Goal: Task Accomplishment & Management: Use online tool/utility

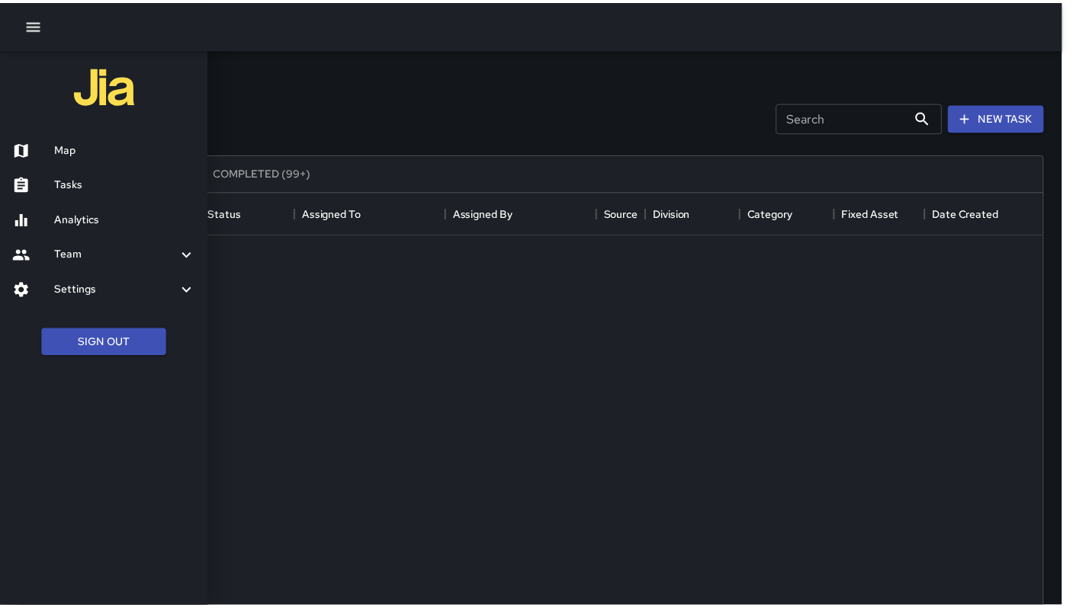
scroll to position [634, 1023]
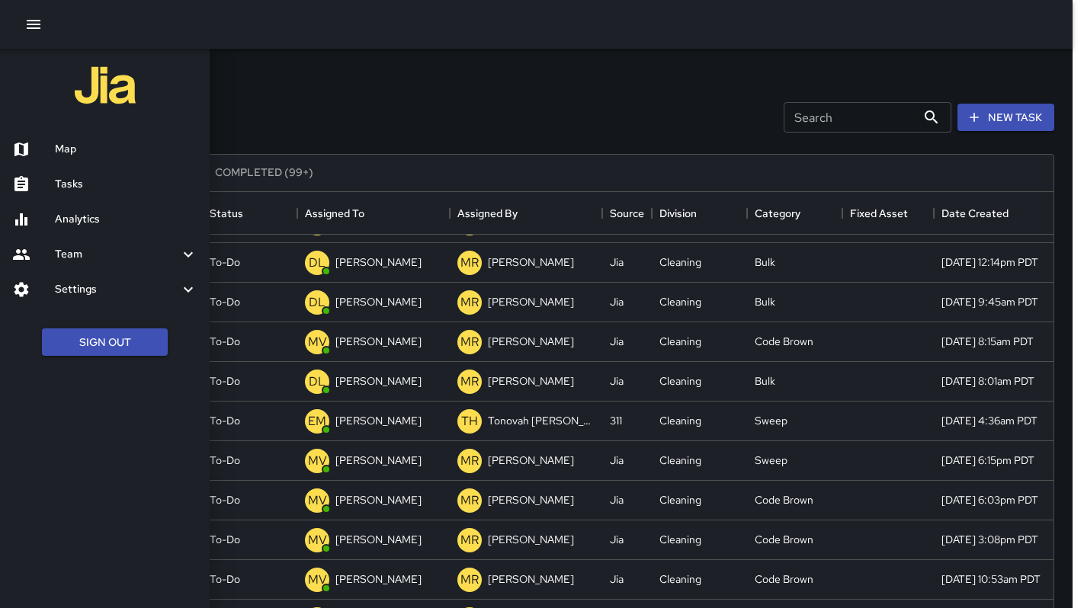
click at [350, 106] on div at bounding box center [542, 304] width 1084 height 608
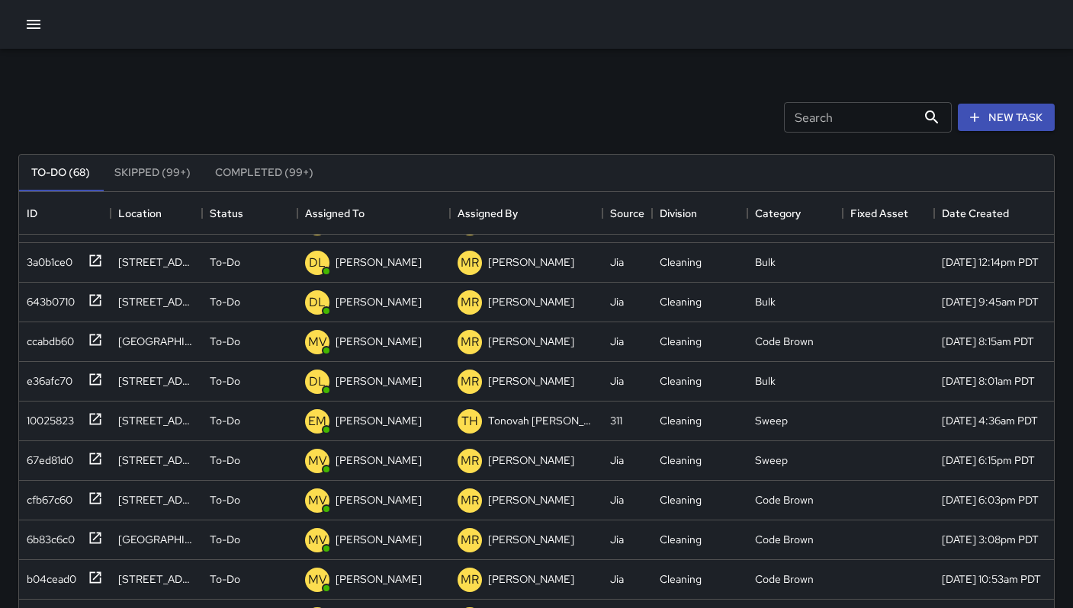
scroll to position [1181, 0]
click at [35, 30] on icon "button" at bounding box center [33, 24] width 18 height 18
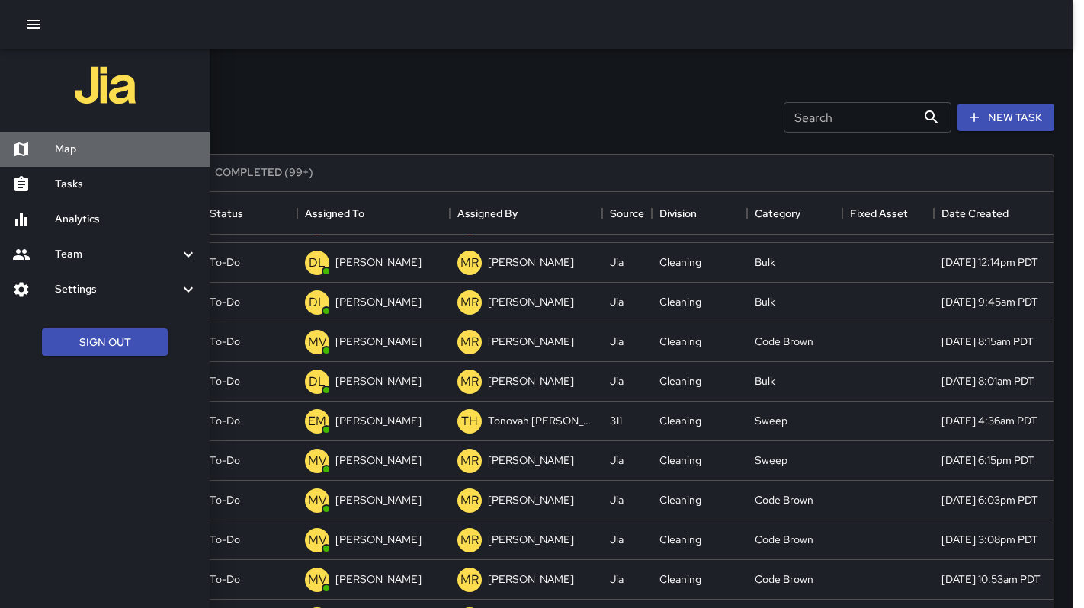
click at [90, 156] on h6 "Map" at bounding box center [126, 149] width 143 height 17
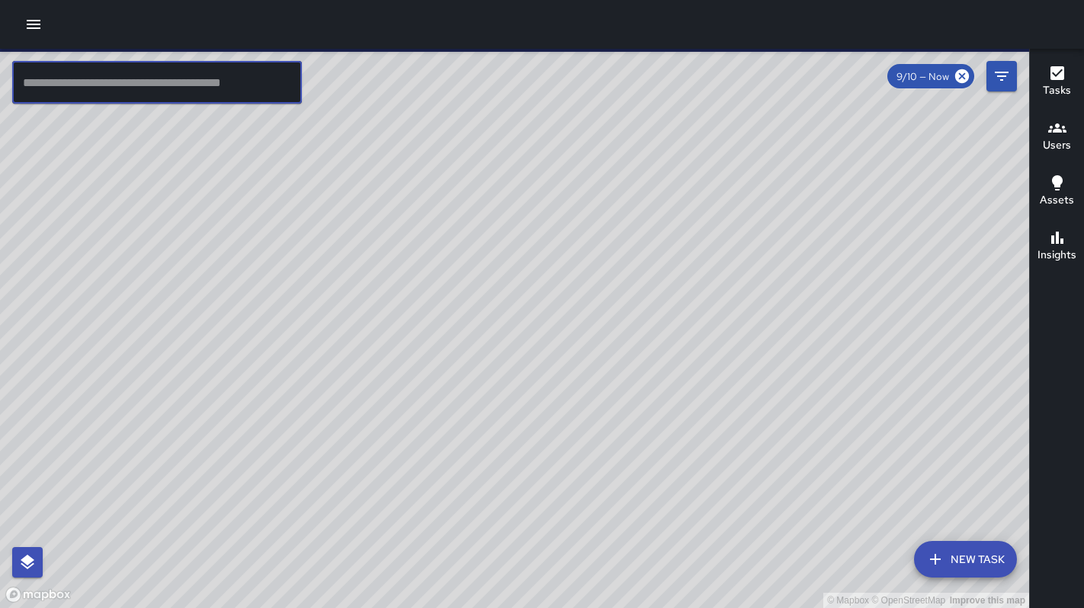
click at [137, 88] on input "text" at bounding box center [157, 82] width 290 height 43
drag, startPoint x: 35, startPoint y: 30, endPoint x: 38, endPoint y: 37, distance: 8.2
click at [35, 30] on icon "button" at bounding box center [33, 24] width 18 height 18
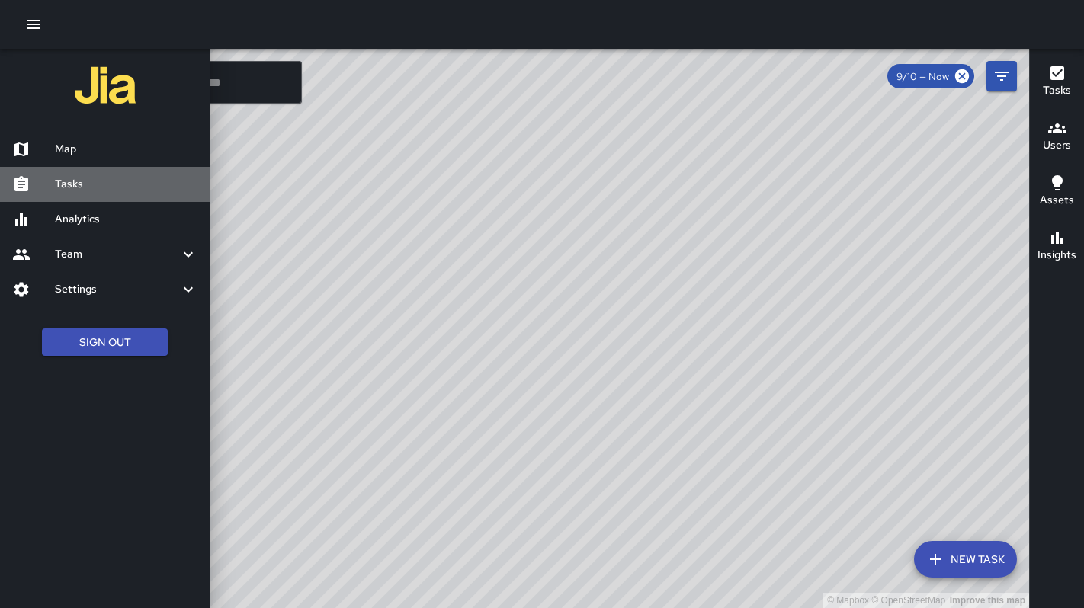
click at [87, 183] on h6 "Tasks" at bounding box center [126, 184] width 143 height 17
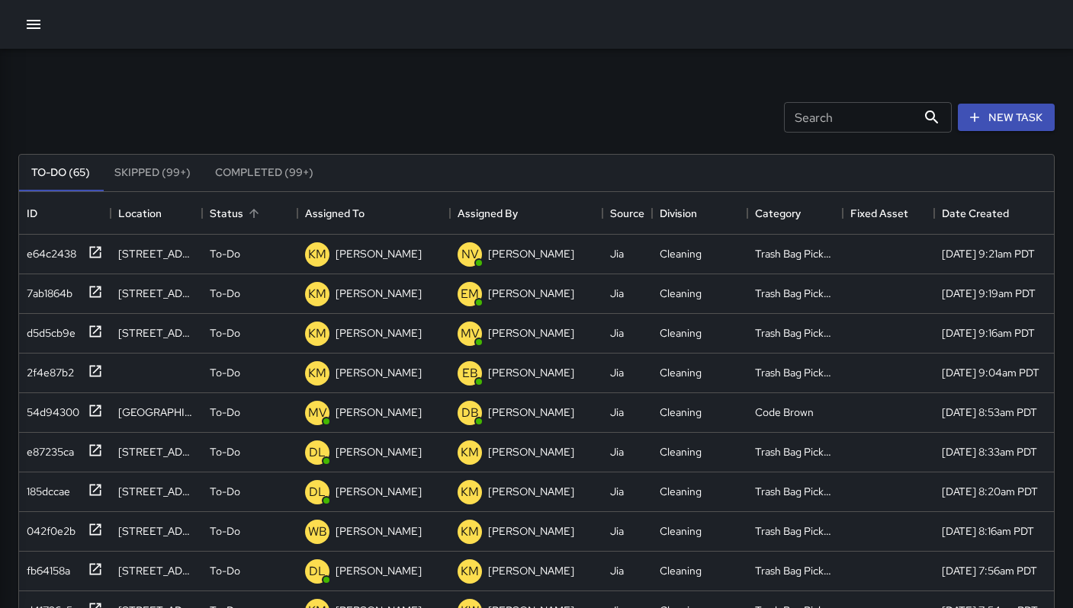
scroll to position [634, 1023]
click at [974, 121] on icon "button" at bounding box center [974, 117] width 15 height 15
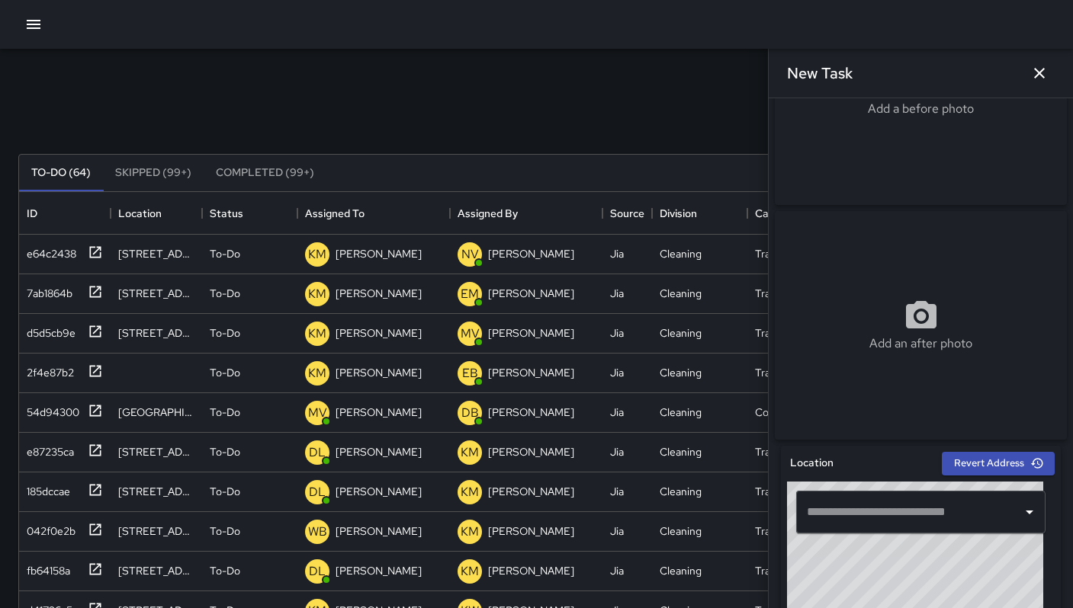
scroll to position [129, 0]
click at [901, 515] on input "text" at bounding box center [909, 511] width 213 height 29
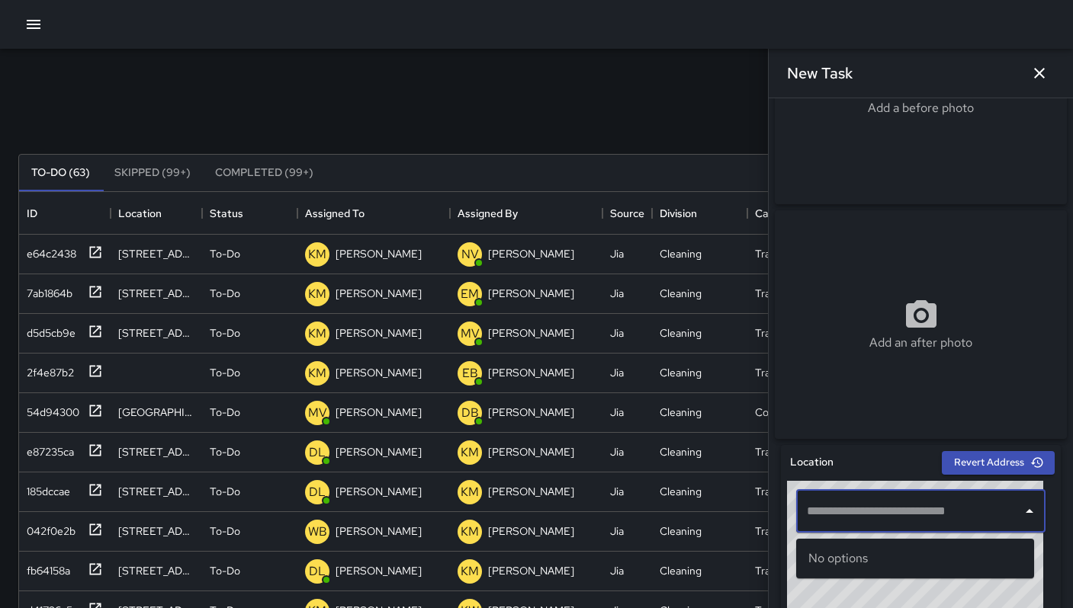
paste input "**********"
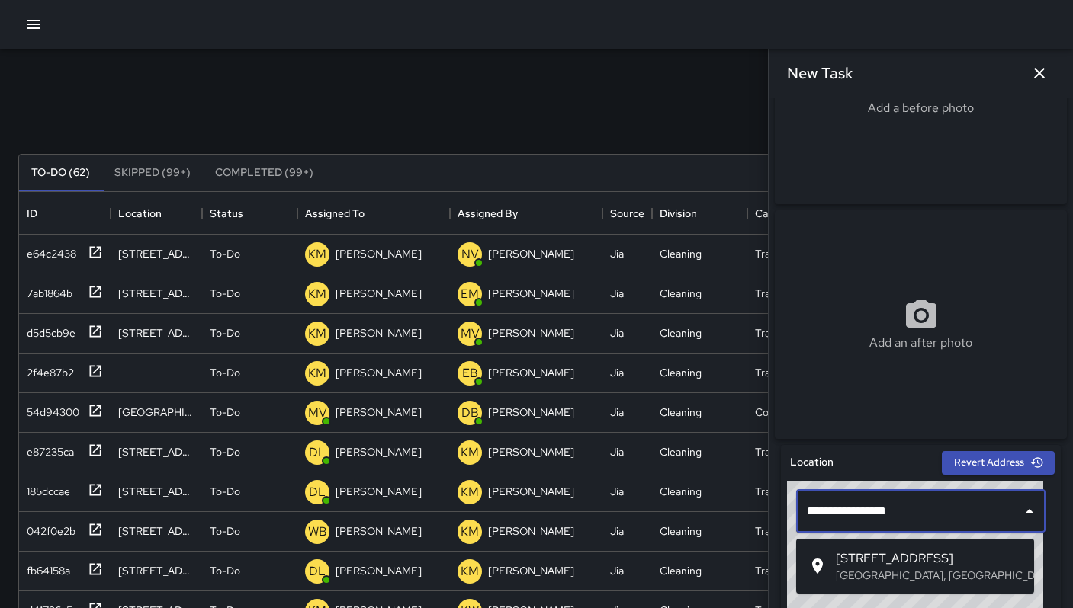
click at [891, 577] on p "[GEOGRAPHIC_DATA], [GEOGRAPHIC_DATA], [GEOGRAPHIC_DATA]" at bounding box center [929, 575] width 186 height 15
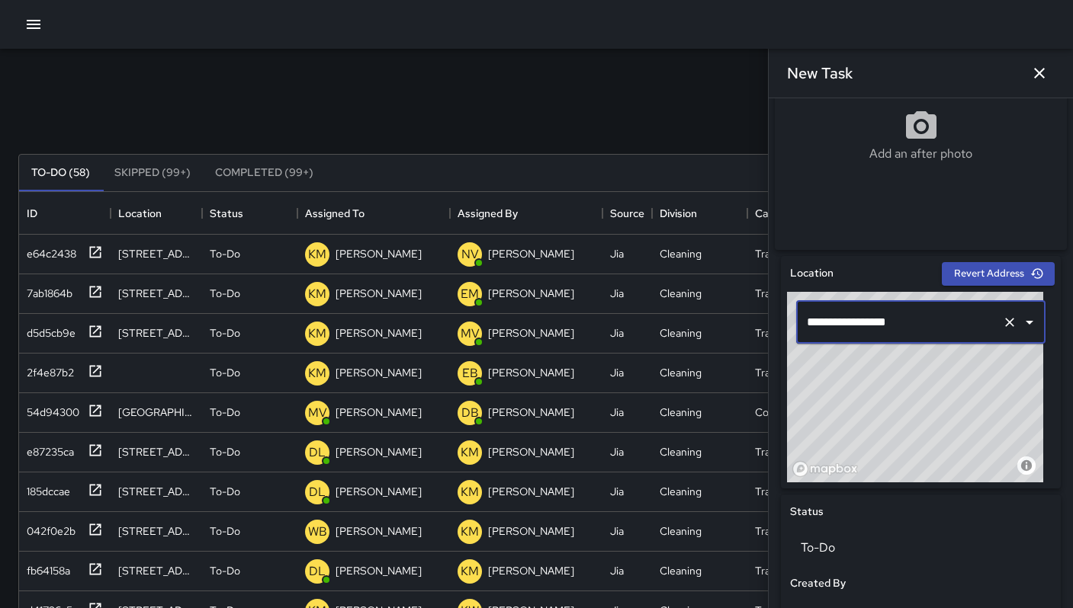
scroll to position [653, 0]
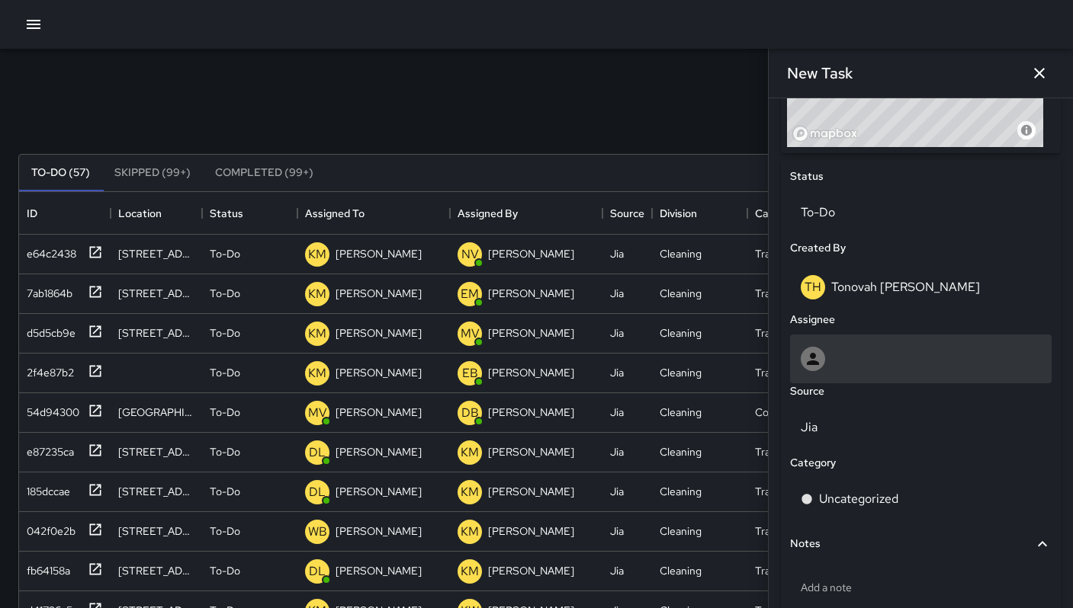
type input "**********"
click at [835, 371] on div at bounding box center [921, 359] width 240 height 24
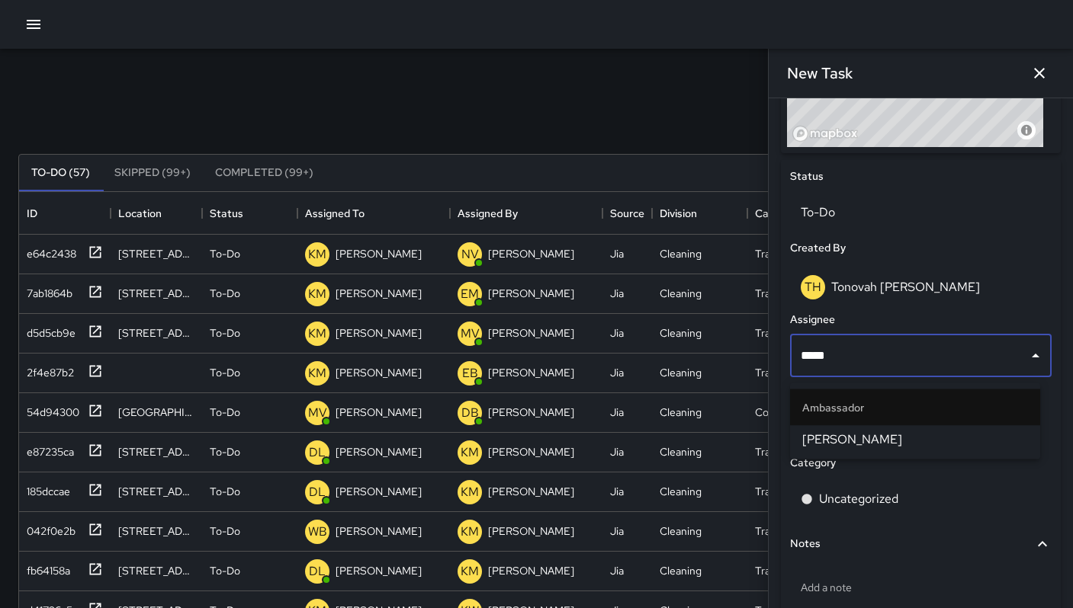
type input "******"
click at [819, 429] on li "[PERSON_NAME]" at bounding box center [915, 439] width 250 height 27
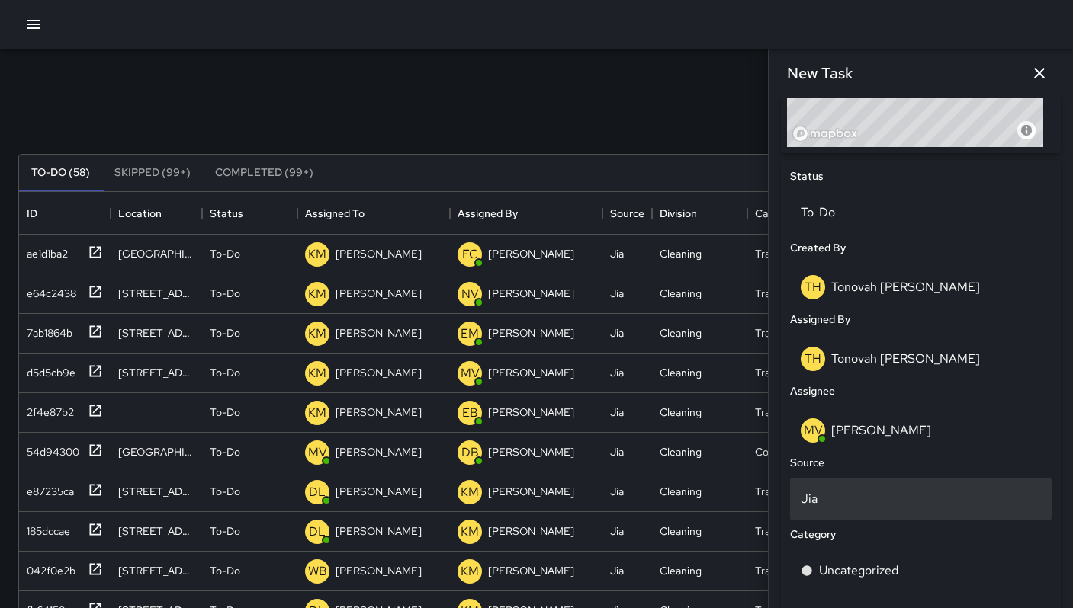
click at [825, 506] on p "Jia" at bounding box center [921, 499] width 240 height 18
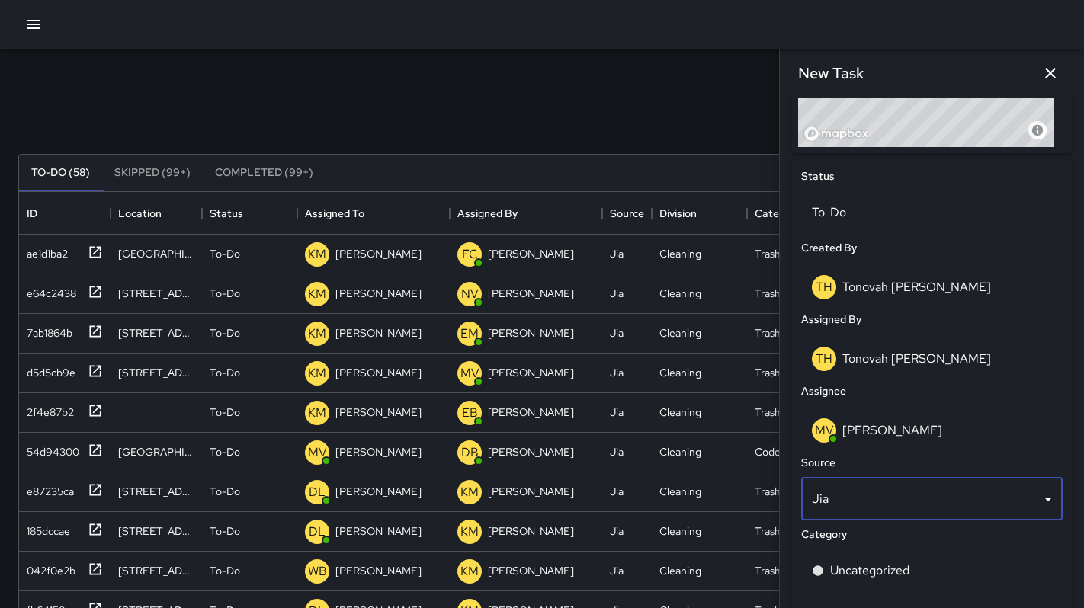
click at [825, 506] on body "Search Search New Task To-Do (58) Skipped (99+) Completed (99+) ID Location Sta…" at bounding box center [542, 450] width 1084 height 900
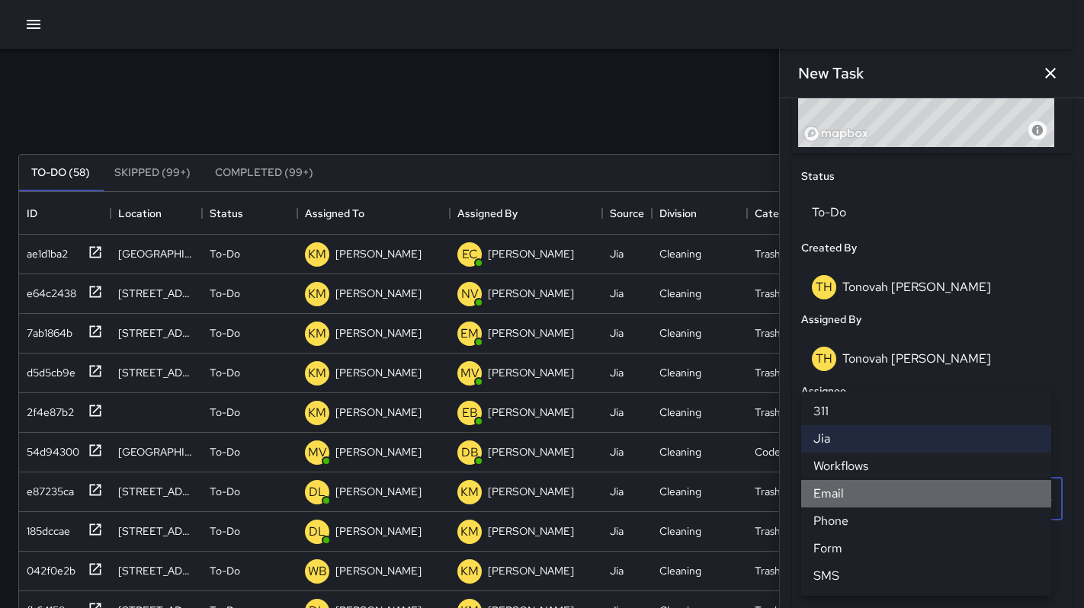
click at [851, 492] on li "Email" at bounding box center [926, 493] width 250 height 27
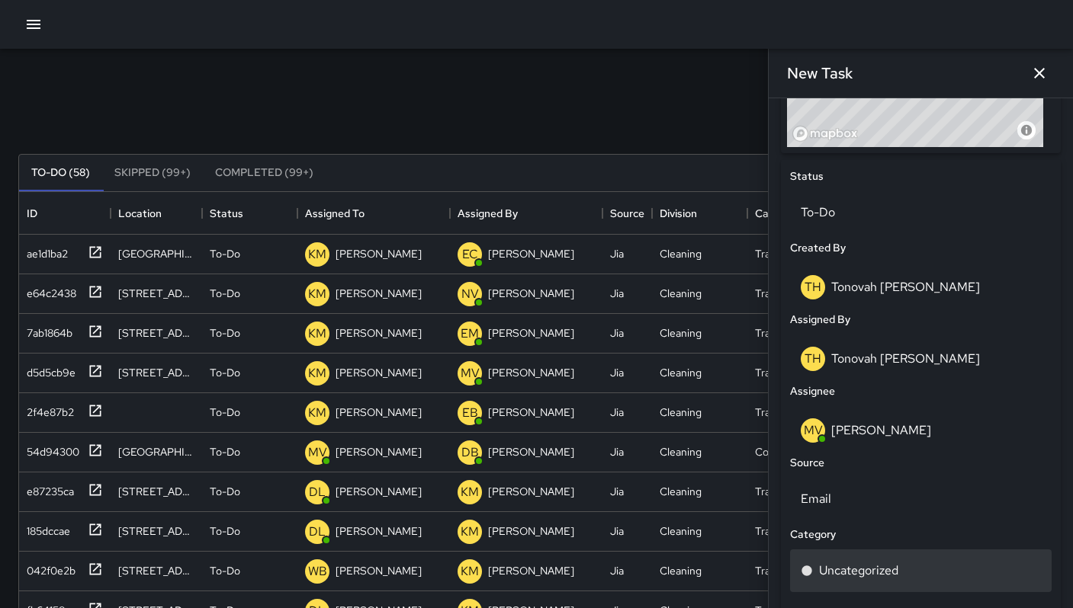
click at [853, 570] on p "Uncategorized" at bounding box center [858, 571] width 79 height 18
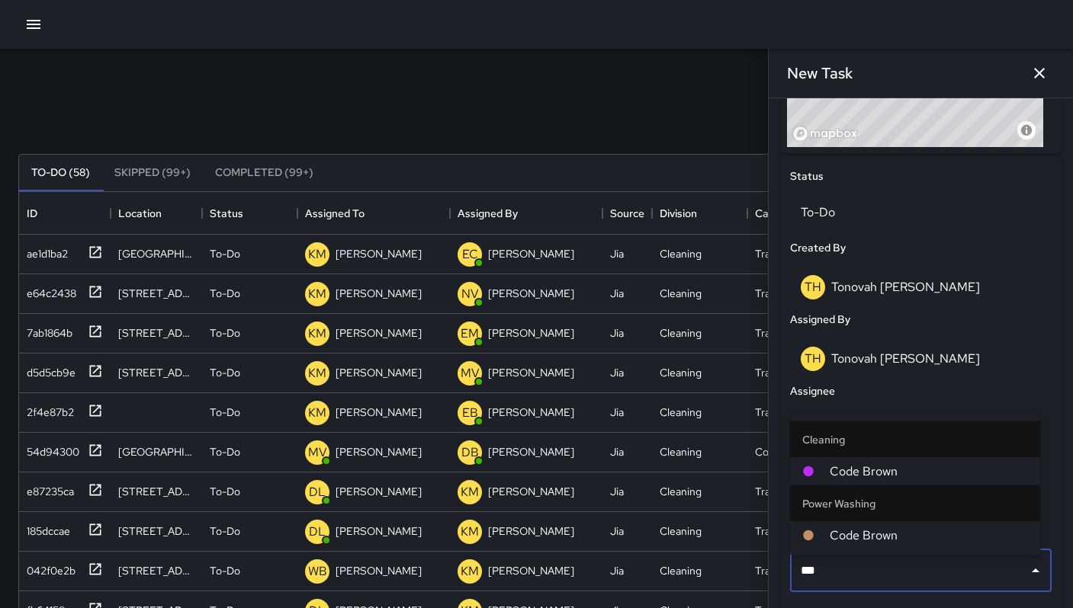
type input "****"
click at [864, 474] on span "Code Brown" at bounding box center [928, 472] width 198 height 18
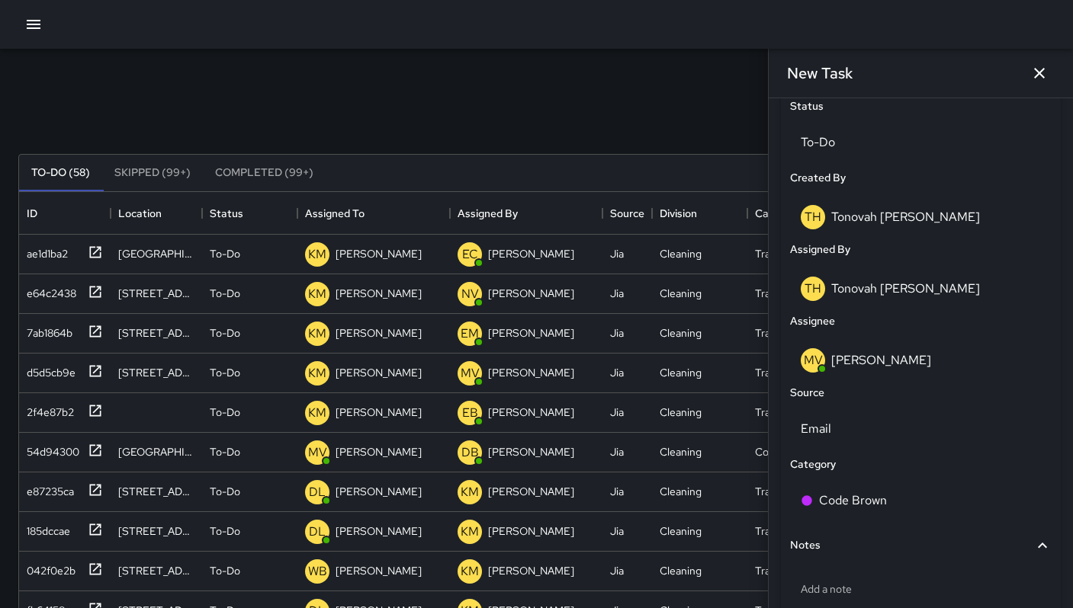
scroll to position [822, 0]
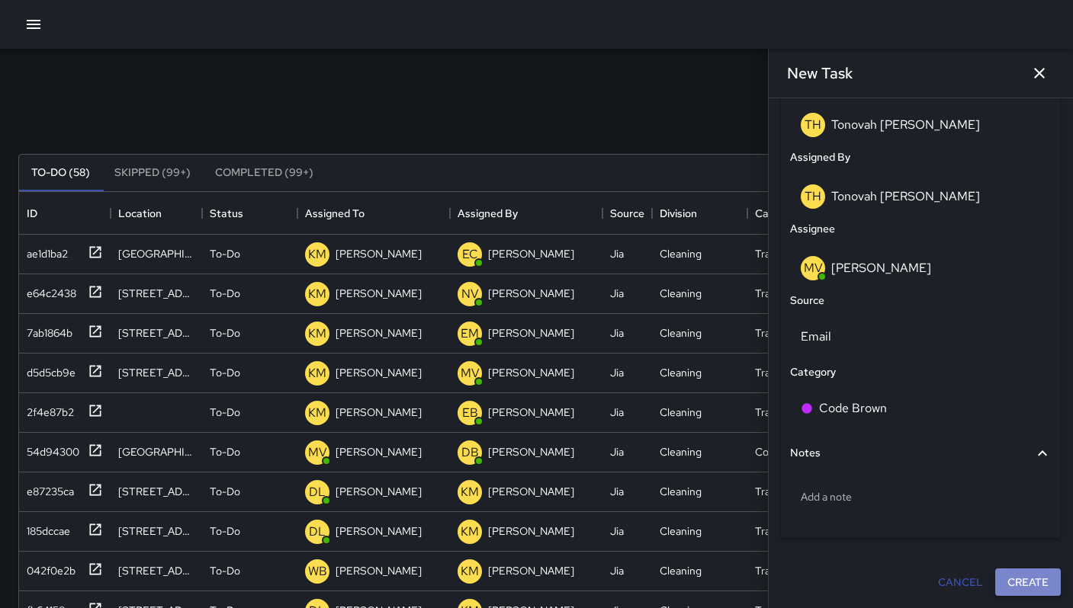
click at [1006, 585] on button "Create" at bounding box center [1028, 583] width 66 height 28
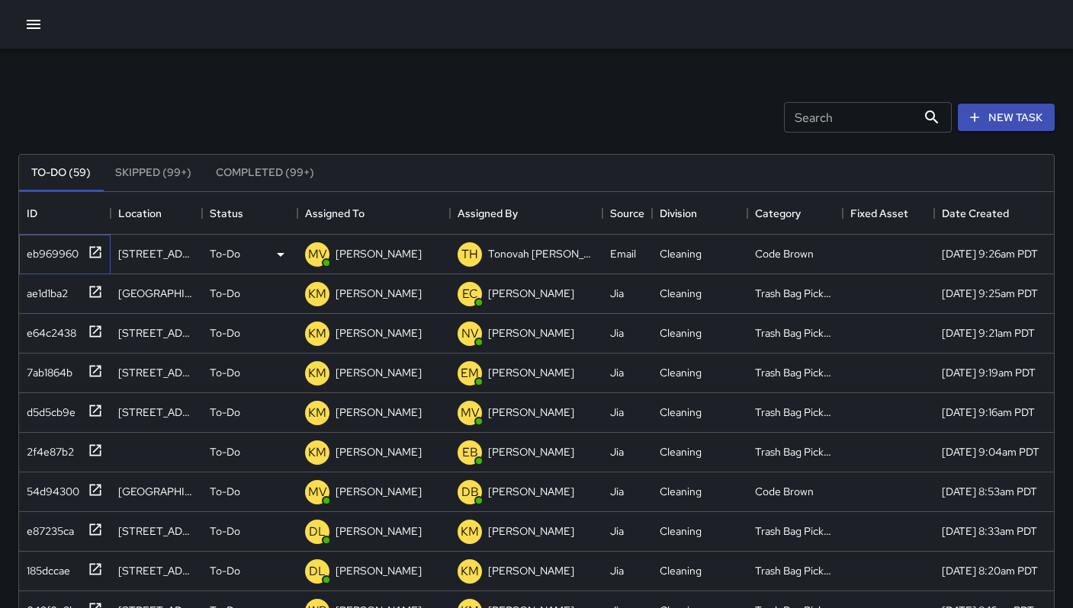
click at [50, 258] on div "eb969960" at bounding box center [50, 250] width 58 height 21
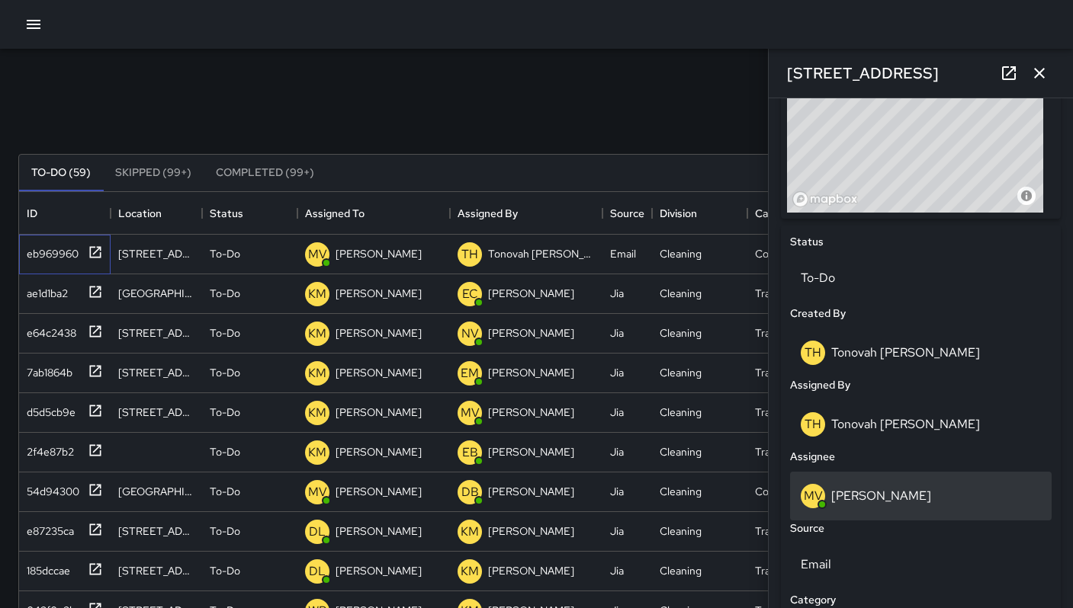
scroll to position [650, 0]
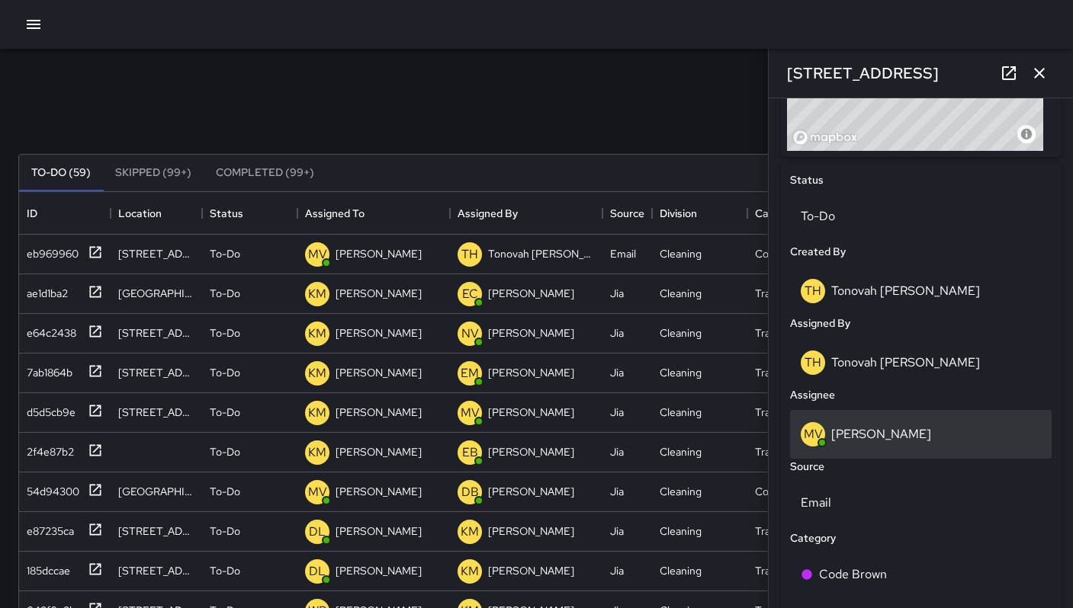
click at [889, 447] on div "[PERSON_NAME]" at bounding box center [921, 434] width 240 height 24
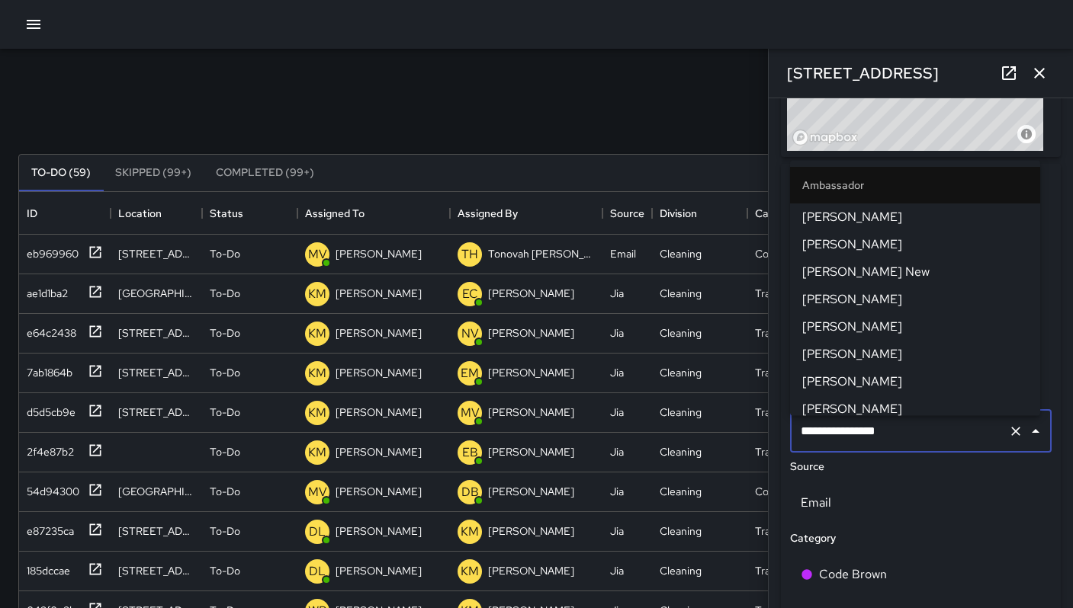
scroll to position [611, 0]
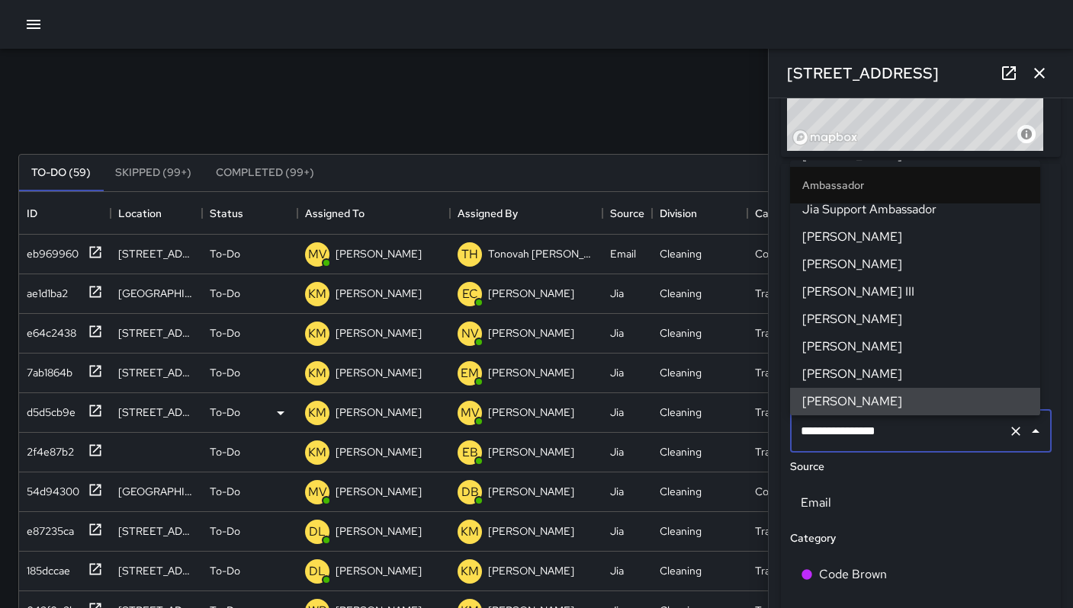
drag, startPoint x: 908, startPoint y: 436, endPoint x: 708, endPoint y: 406, distance: 202.8
click at [708, 406] on div "Search Search New Task To-Do (59) Skipped (99+) Completed (99+) ID Location Sta…" at bounding box center [536, 475] width 1073 height 852
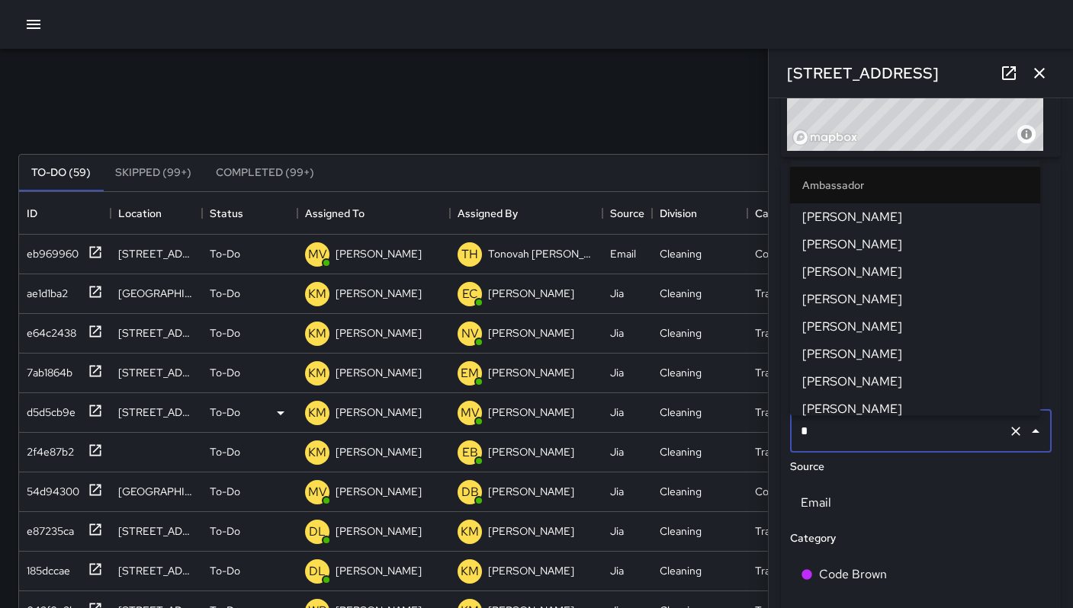
type input "**"
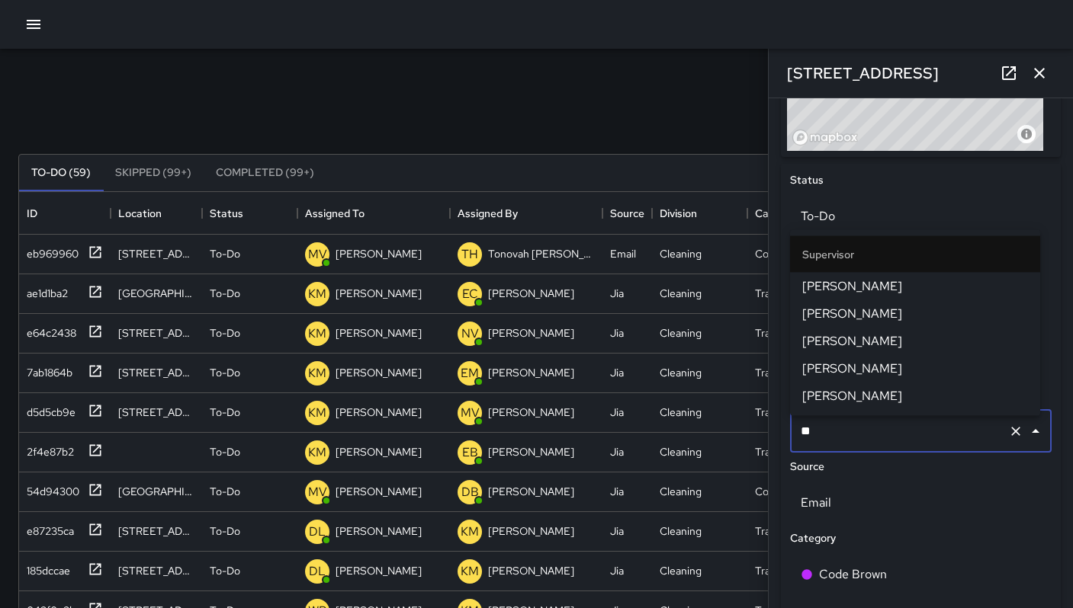
click at [839, 286] on span "[PERSON_NAME]" at bounding box center [915, 287] width 226 height 18
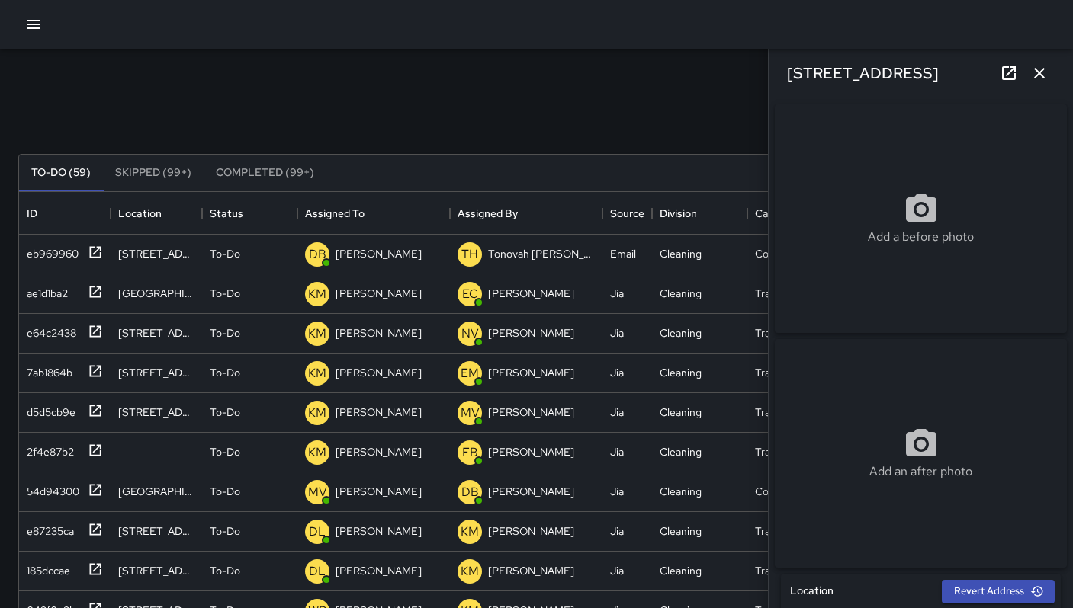
click at [885, 254] on div "Add a before photo" at bounding box center [921, 218] width 292 height 229
type input "**********"
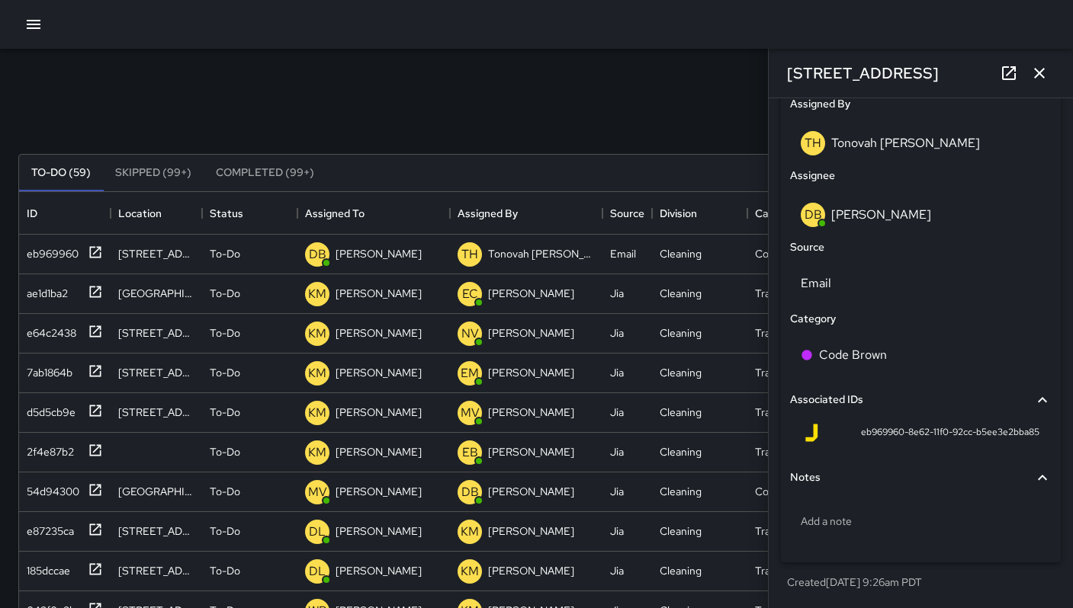
scroll to position [292, 0]
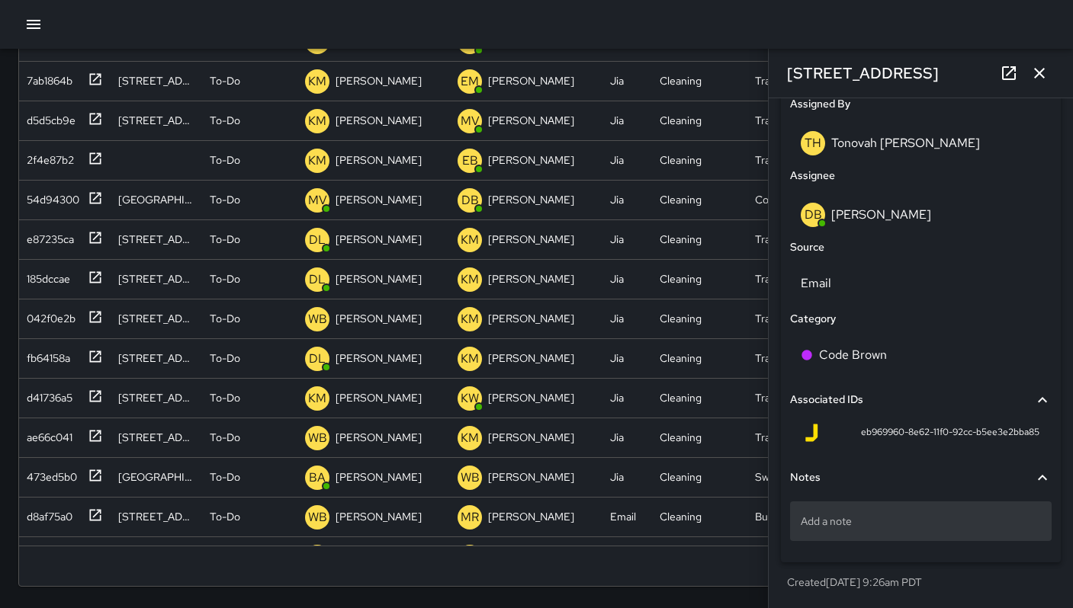
click at [842, 525] on p "Add a note" at bounding box center [921, 521] width 240 height 15
click at [842, 525] on textarea at bounding box center [921, 520] width 240 height 15
type textarea "**********"
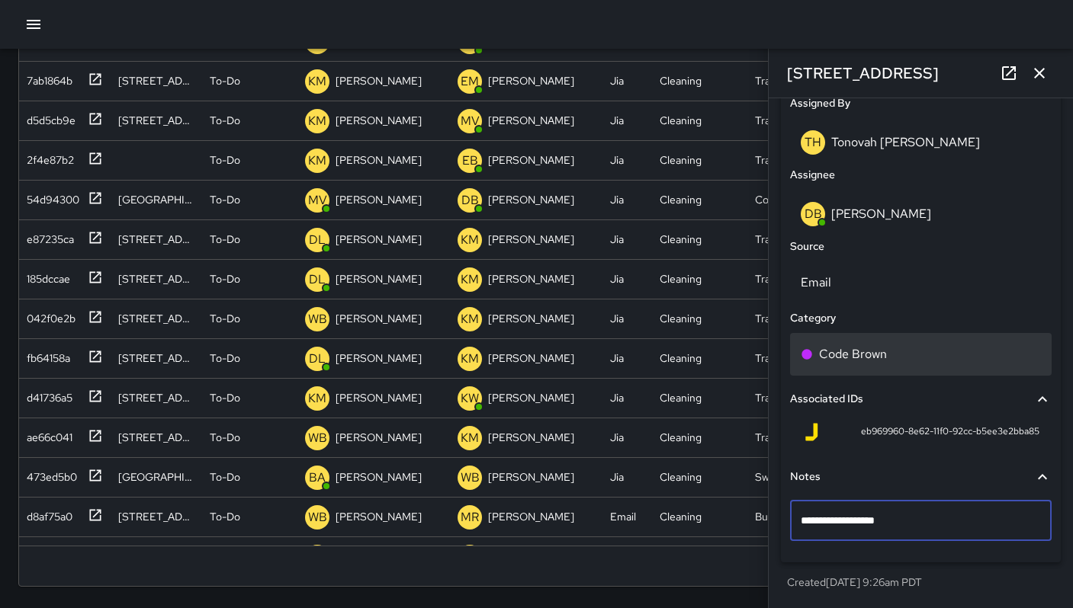
scroll to position [875, 0]
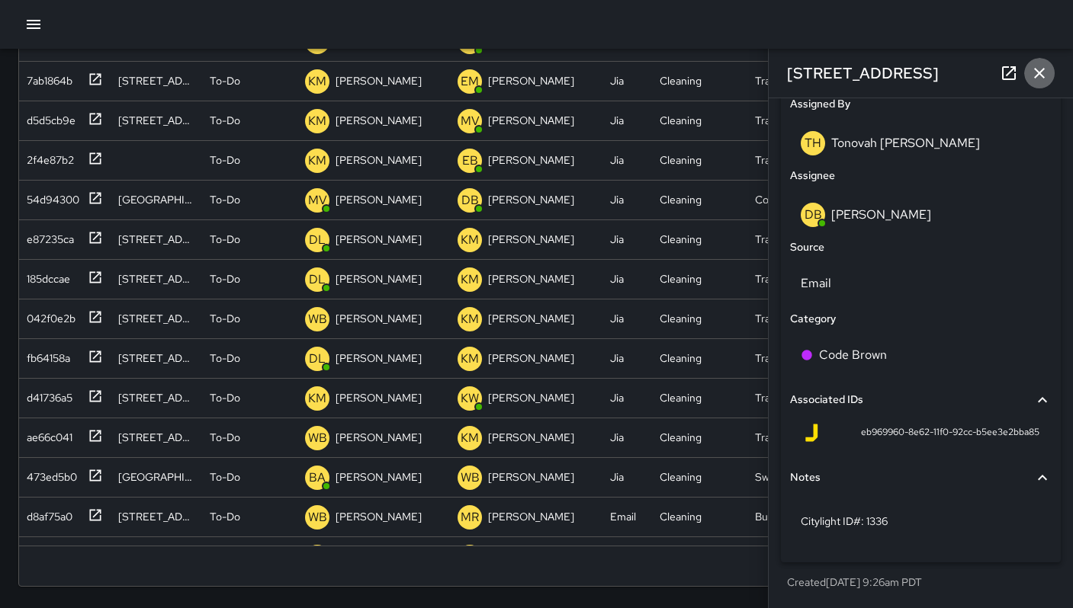
click at [1051, 74] on button "button" at bounding box center [1039, 73] width 30 height 30
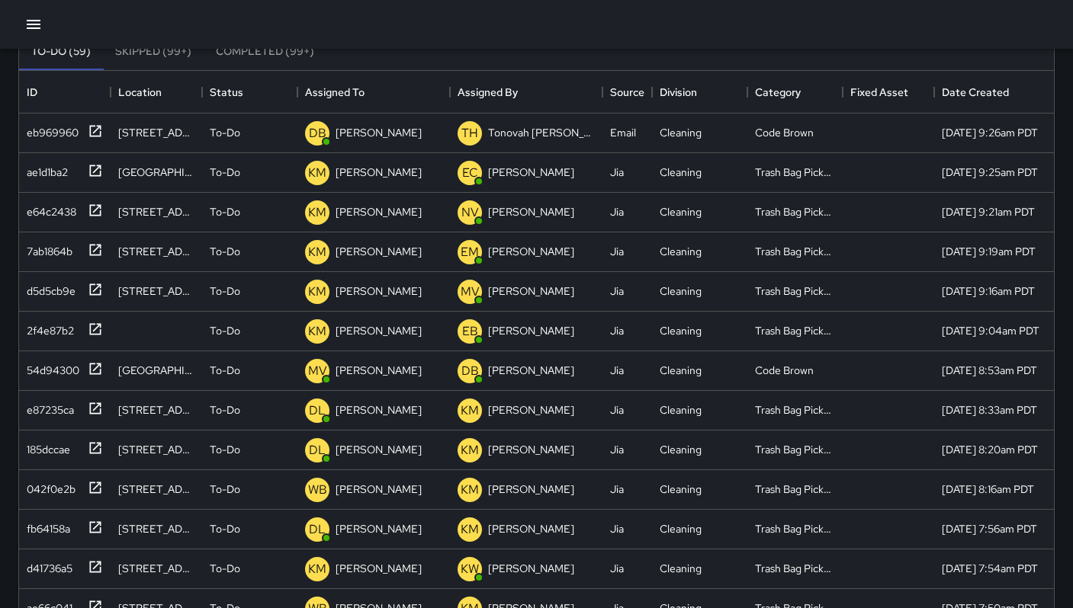
scroll to position [0, 0]
